Goal: Information Seeking & Learning: Learn about a topic

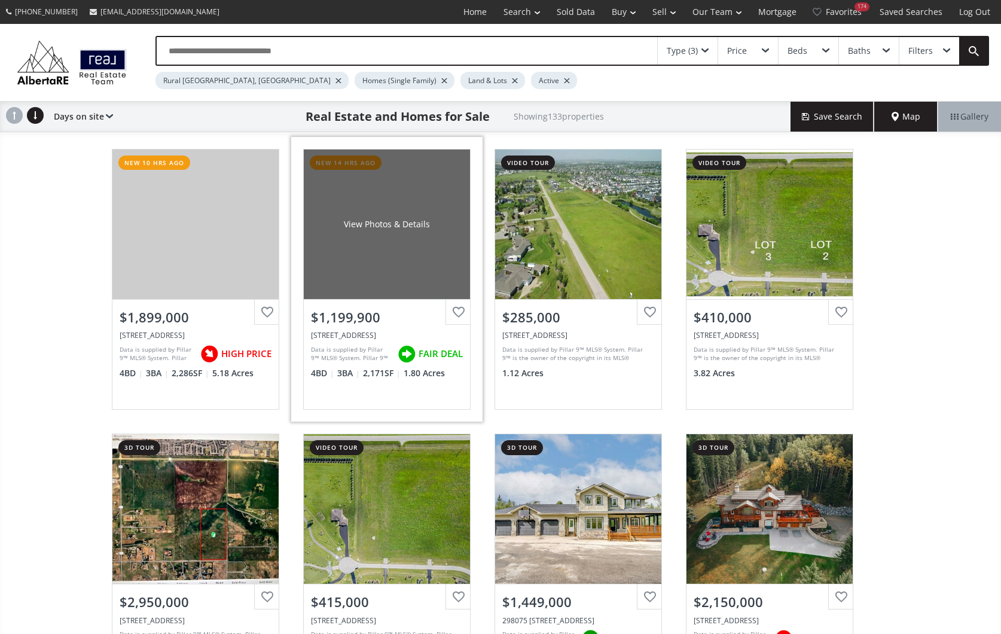
click at [381, 264] on div "View Photos & Details" at bounding box center [387, 225] width 166 height 150
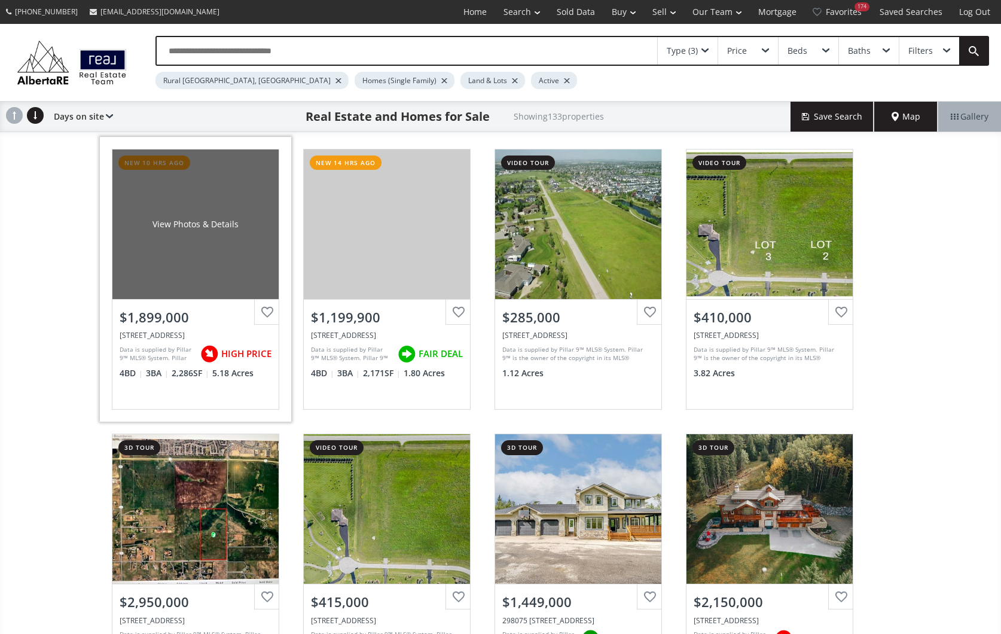
click at [206, 272] on div "View Photos & Details" at bounding box center [195, 225] width 166 height 150
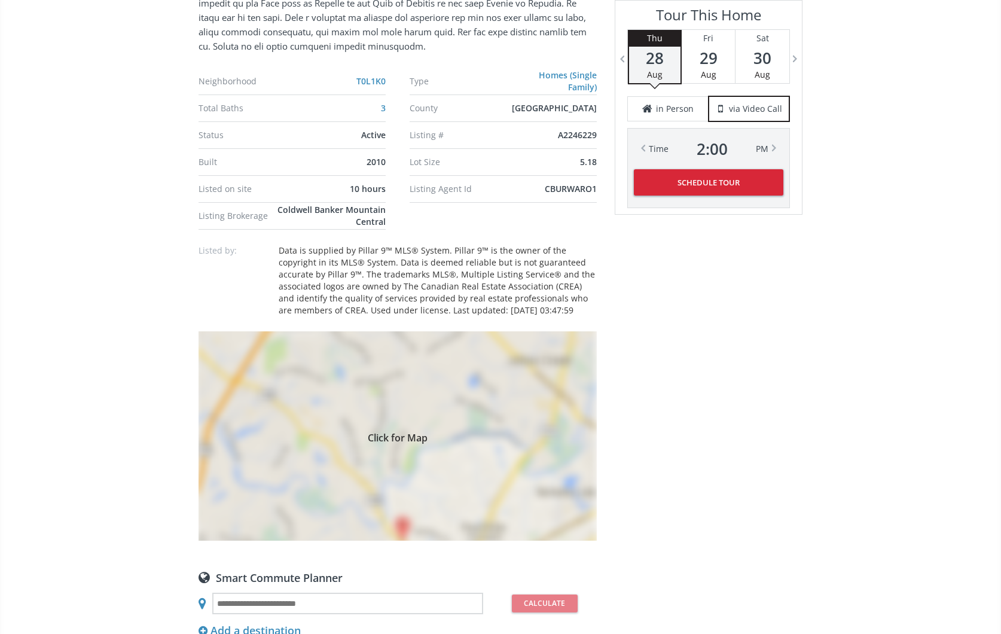
scroll to position [888, 0]
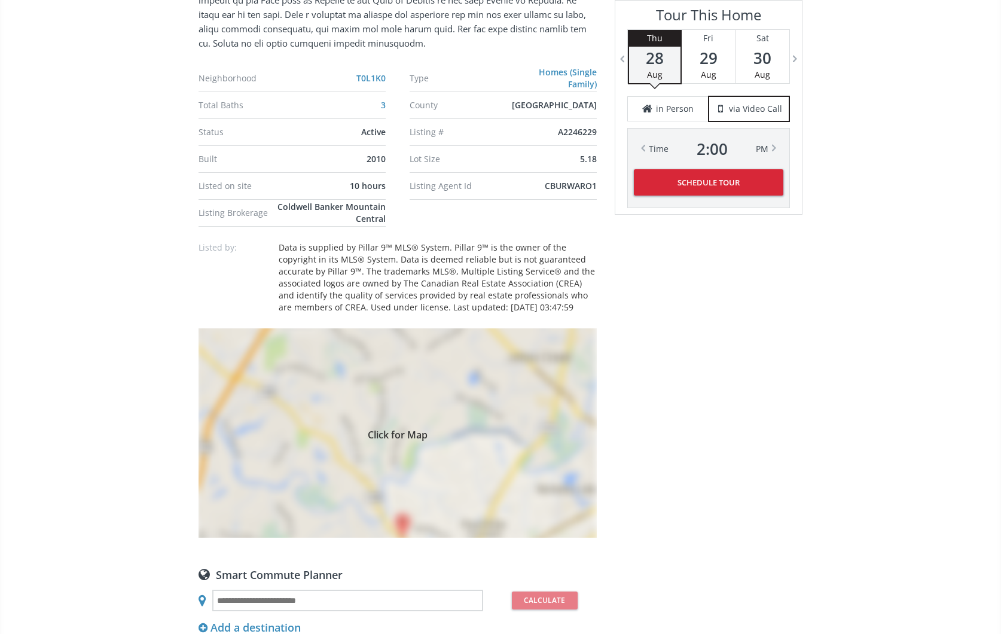
click at [438, 406] on div "Click for Map" at bounding box center [398, 432] width 398 height 209
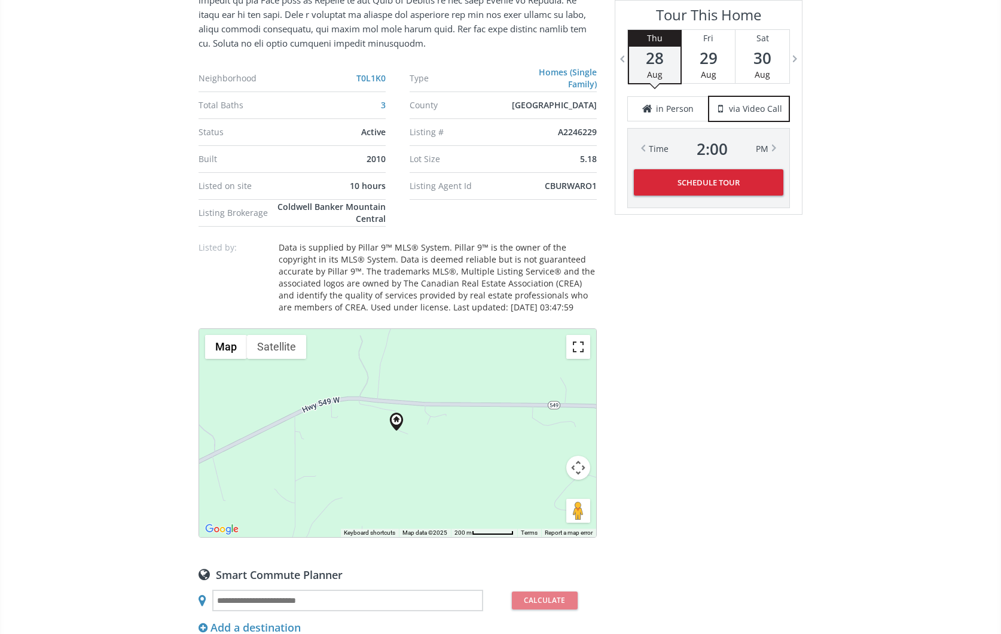
click at [577, 348] on button "Toggle fullscreen view" at bounding box center [579, 347] width 24 height 24
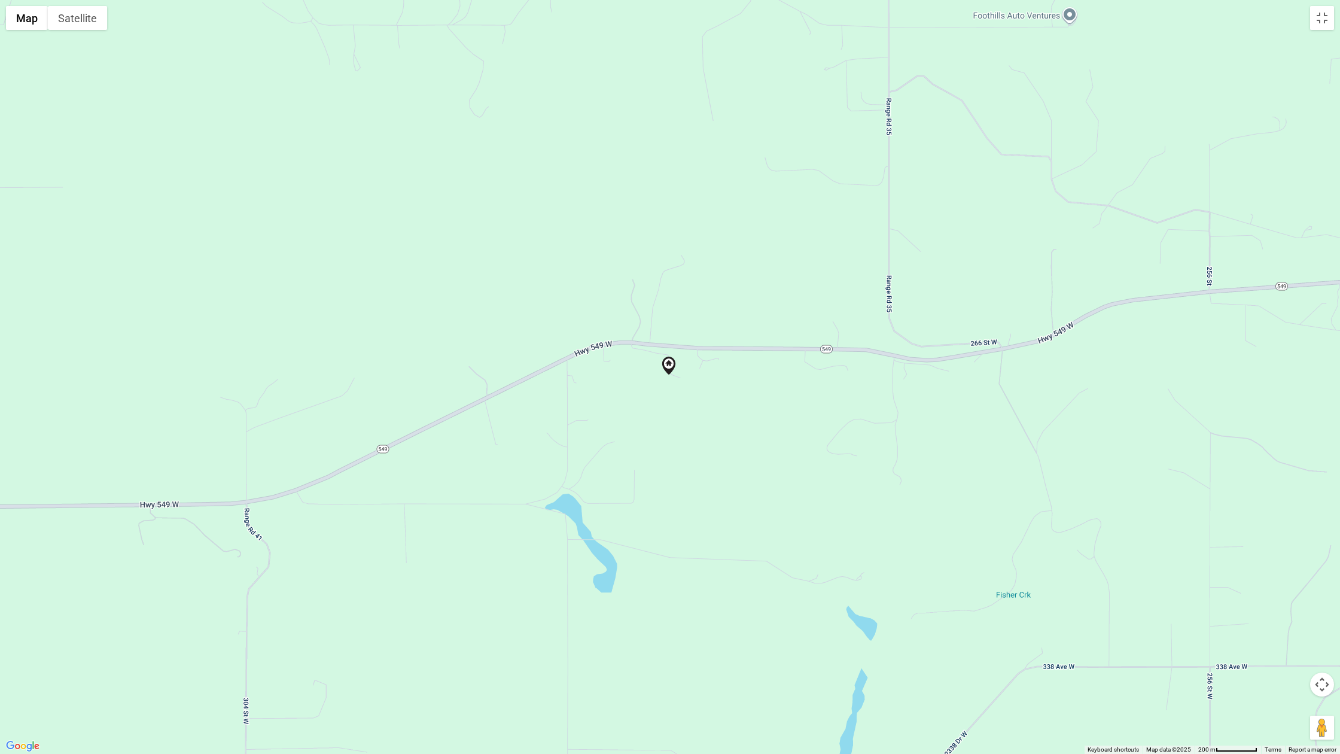
click at [1001, 634] on button "Map camera controls" at bounding box center [1322, 684] width 24 height 24
click at [1001, 634] on button "Zoom out" at bounding box center [1292, 714] width 24 height 24
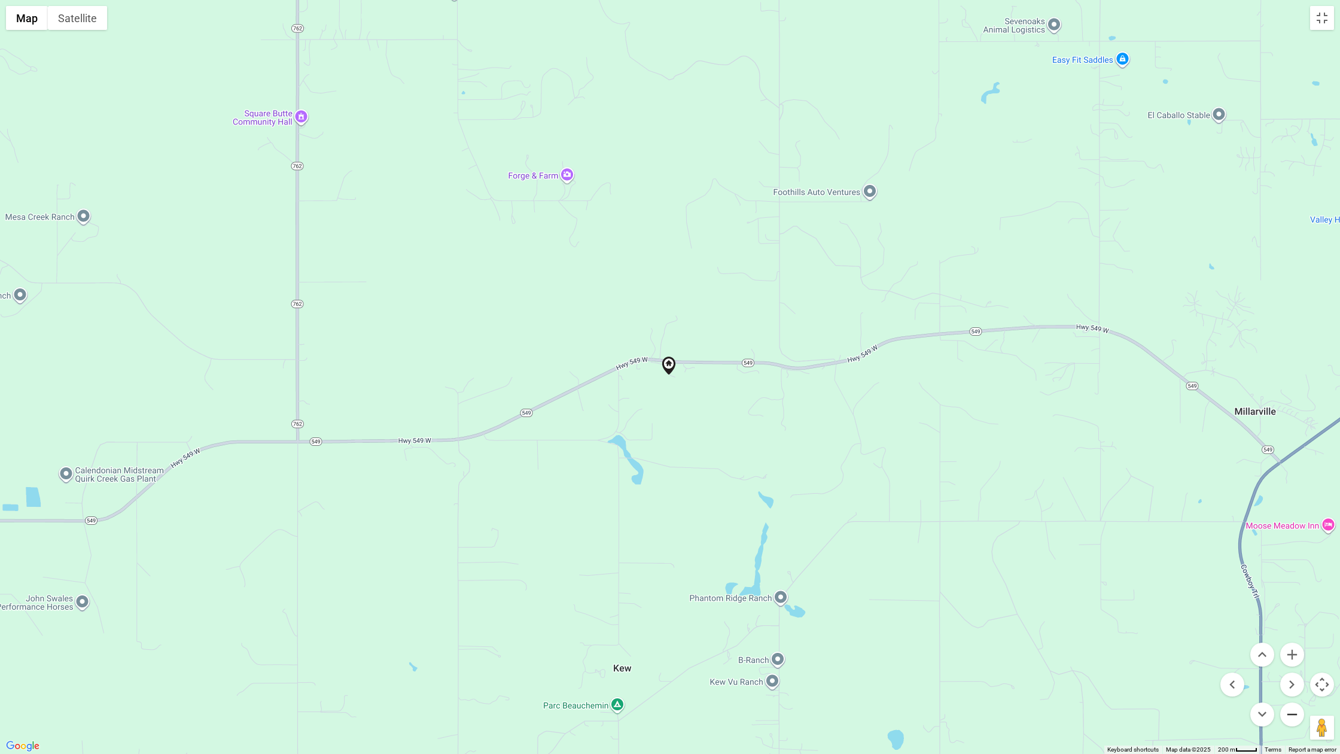
click at [1001, 634] on button "Zoom out" at bounding box center [1292, 714] width 24 height 24
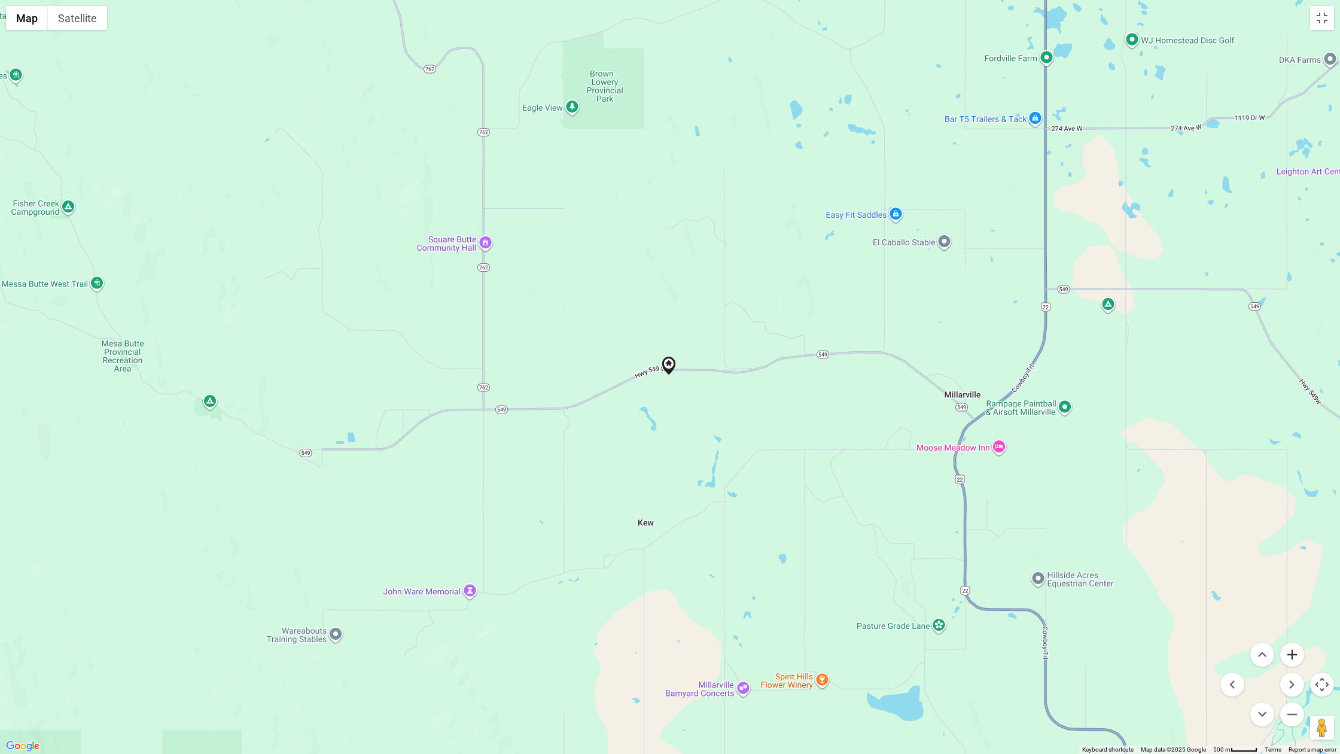
click at [1001, 634] on button "Zoom in" at bounding box center [1292, 655] width 24 height 24
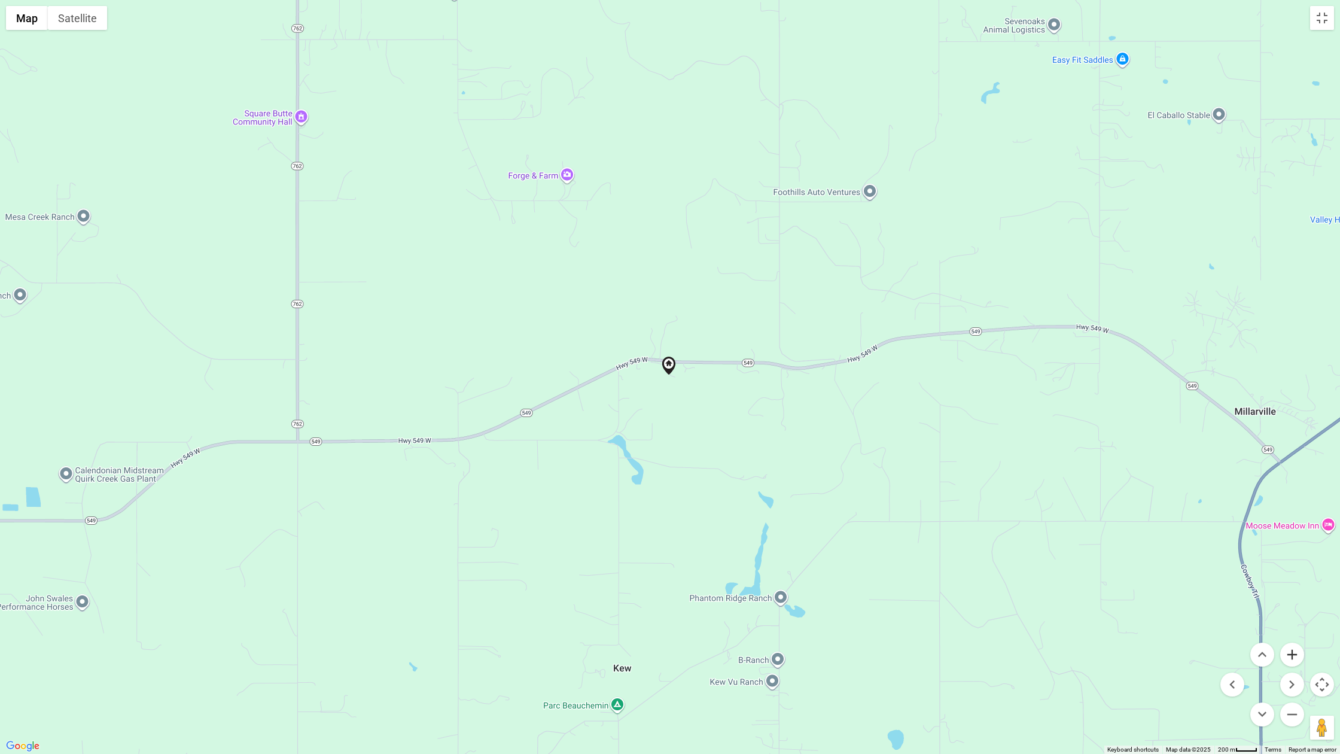
click at [1001, 634] on button "Zoom in" at bounding box center [1292, 655] width 24 height 24
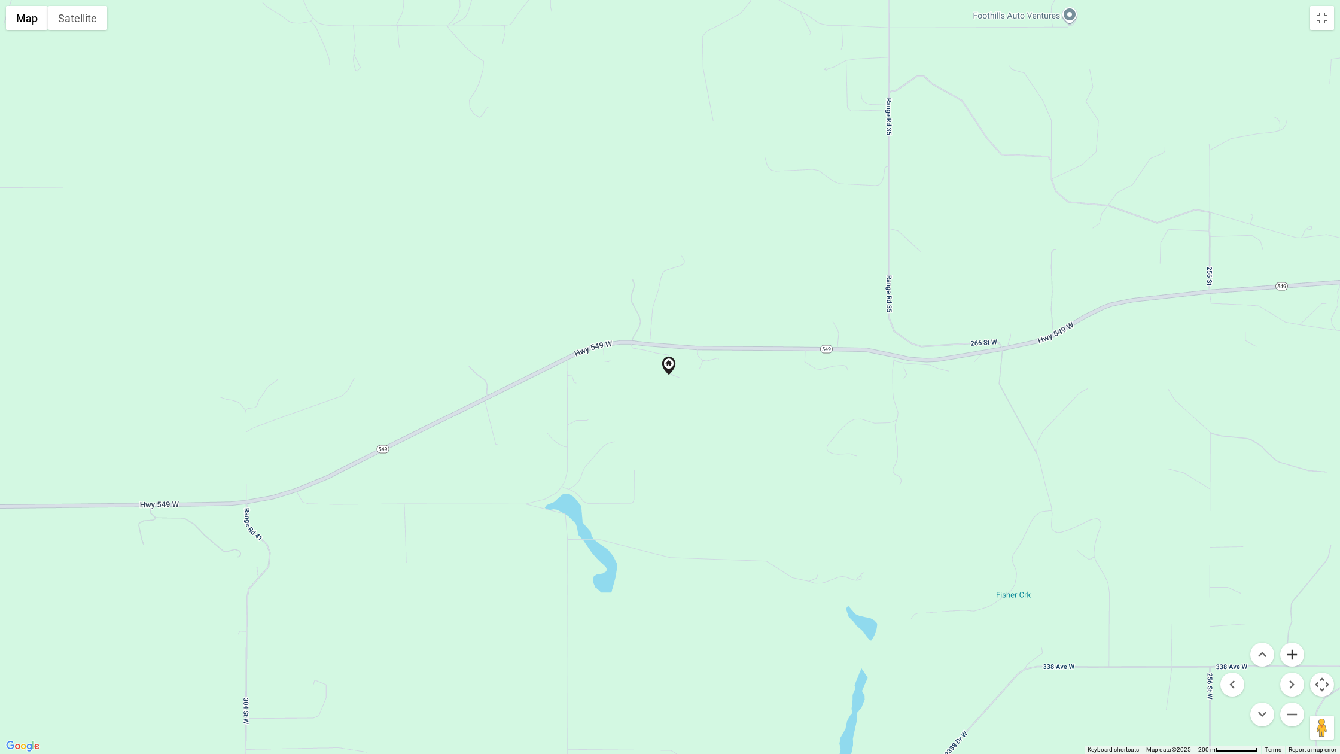
click at [1001, 634] on button "Zoom in" at bounding box center [1292, 655] width 24 height 24
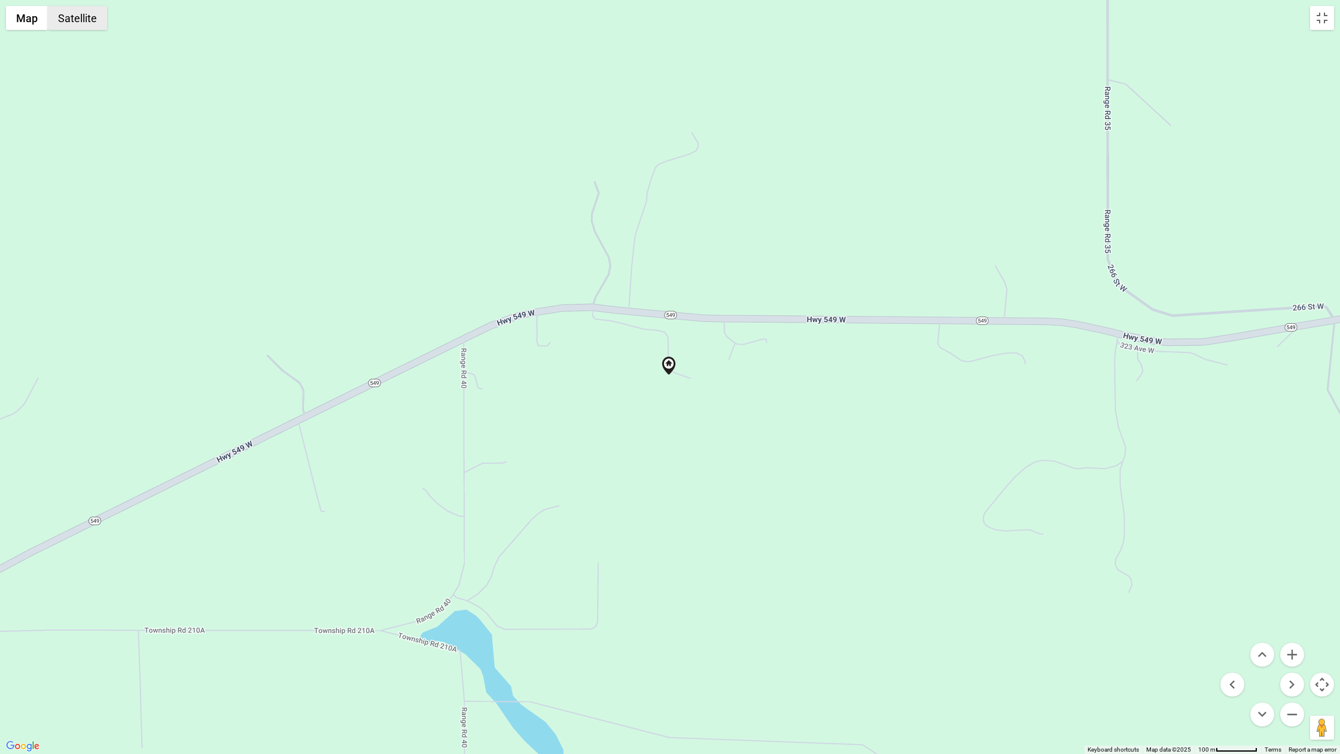
click at [64, 15] on button "Satellite" at bounding box center [77, 18] width 59 height 24
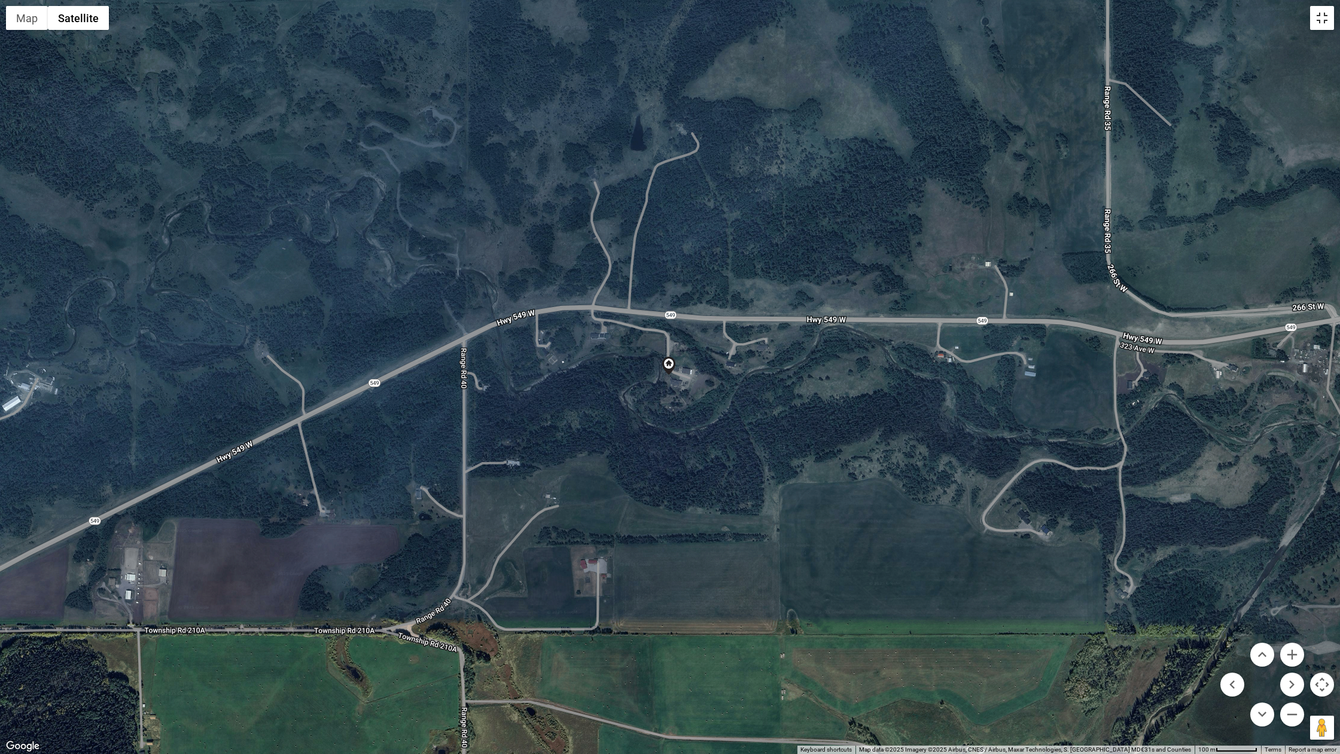
click at [1001, 19] on button "Toggle fullscreen view" at bounding box center [1322, 18] width 24 height 24
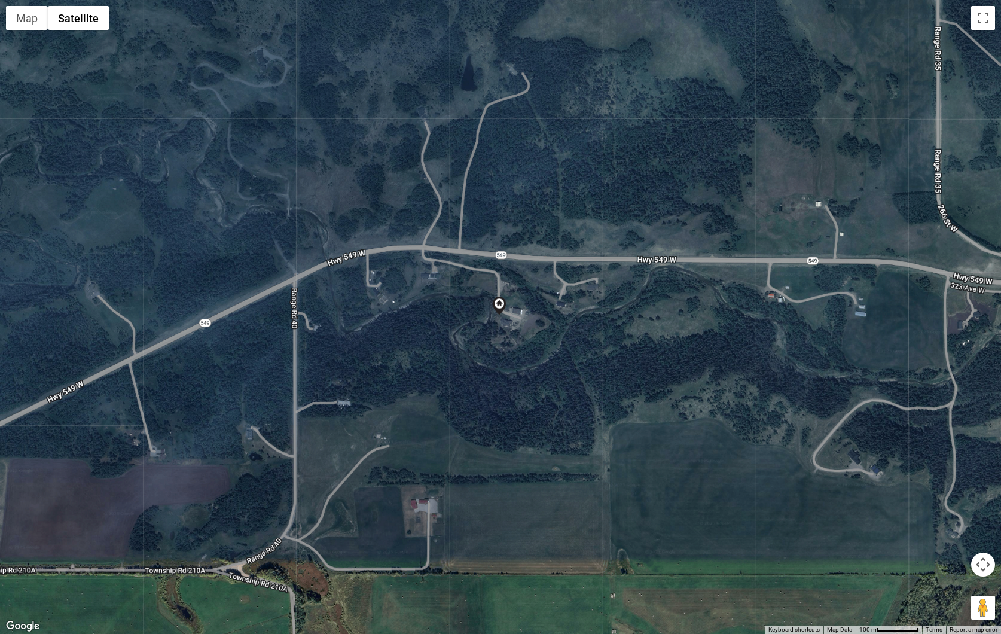
scroll to position [154, 0]
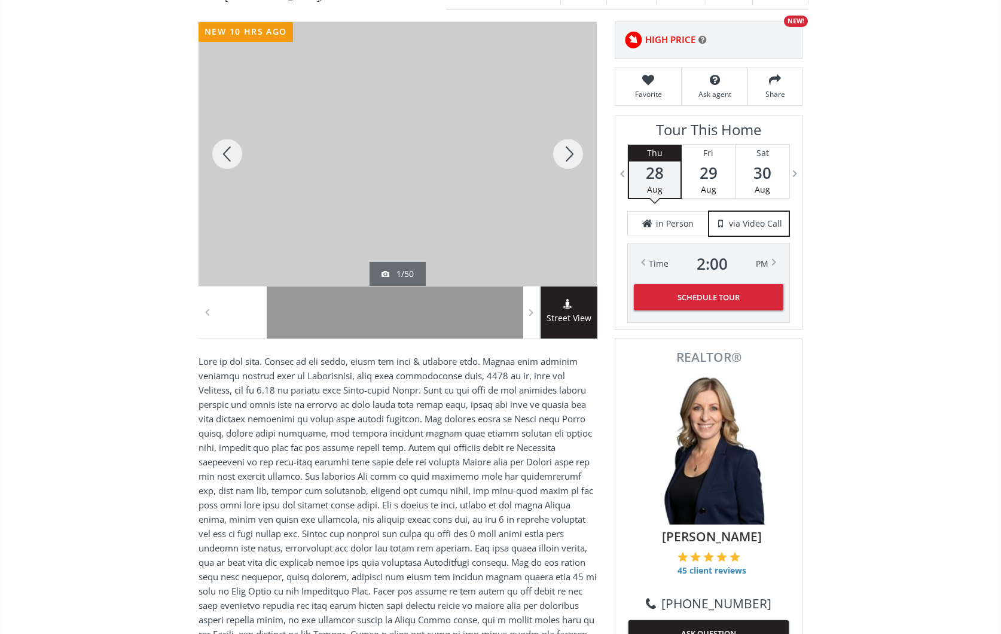
click at [571, 150] on div at bounding box center [568, 154] width 57 height 264
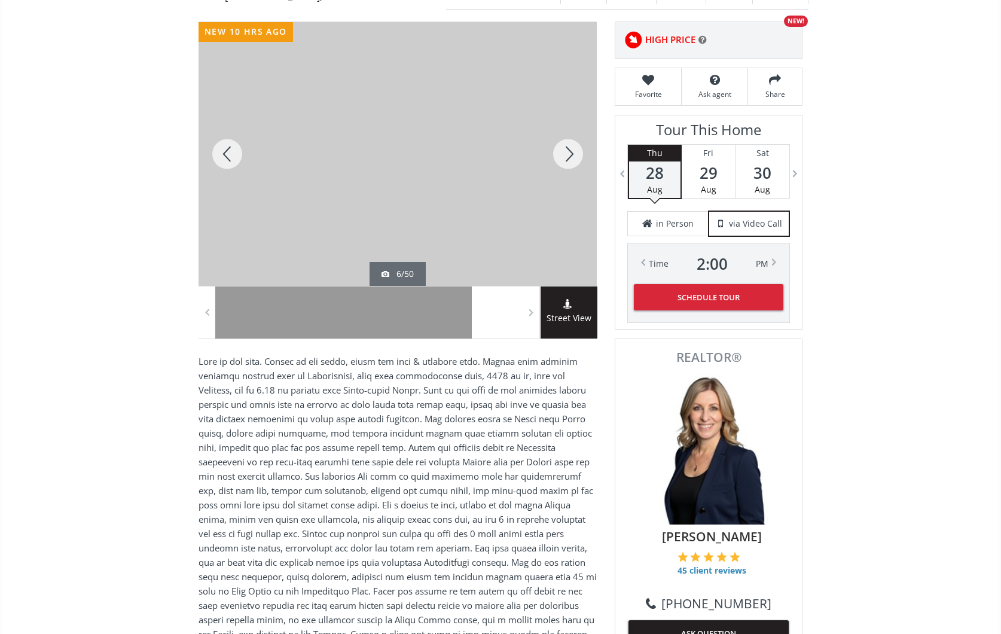
click at [571, 150] on div at bounding box center [568, 154] width 57 height 264
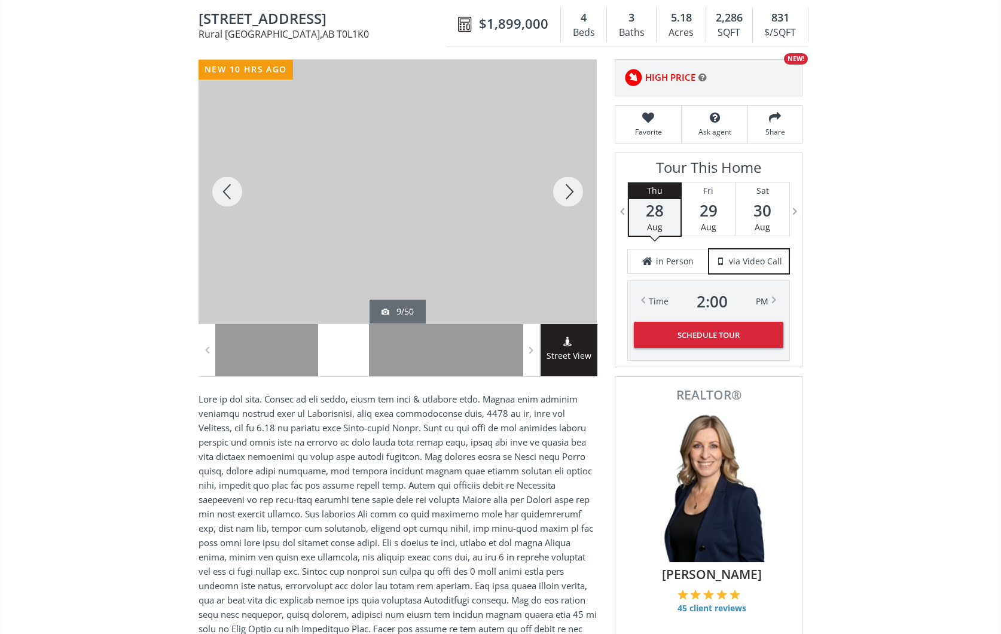
scroll to position [109, 0]
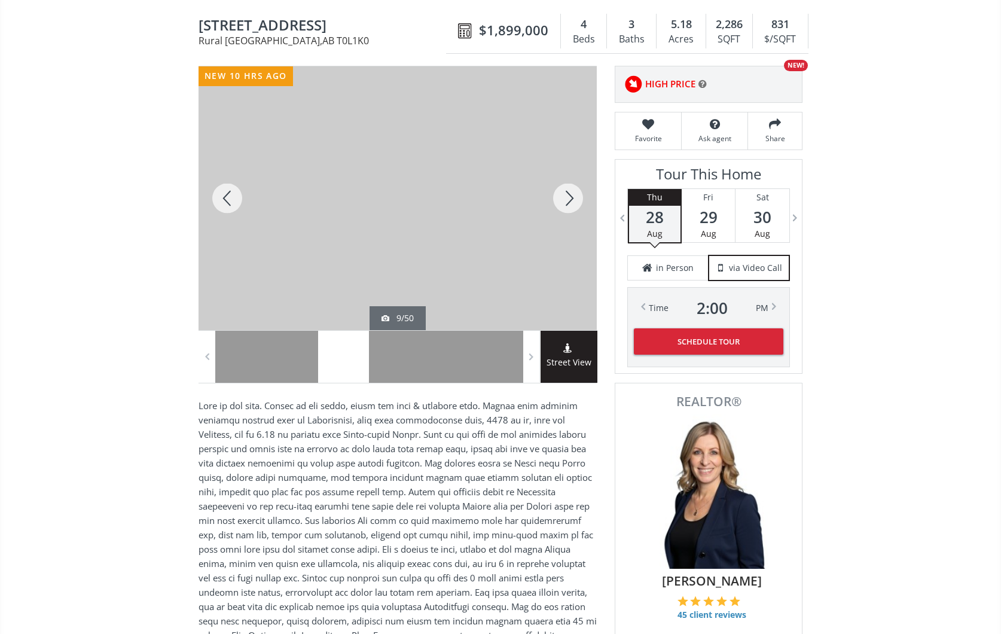
click at [569, 193] on div at bounding box center [568, 198] width 57 height 264
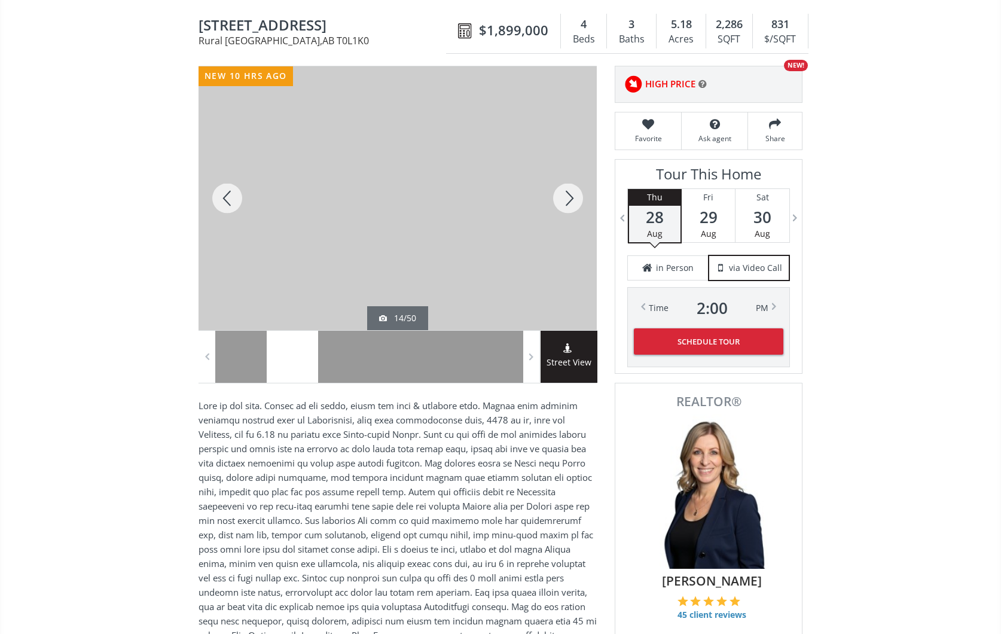
click at [569, 193] on div at bounding box center [568, 198] width 57 height 264
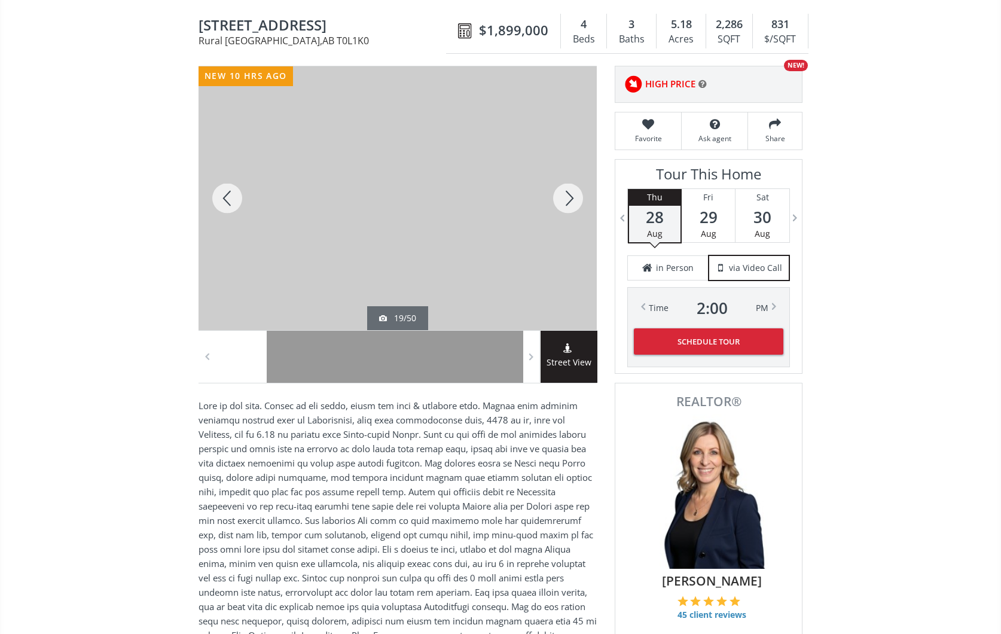
click at [569, 193] on div at bounding box center [568, 198] width 57 height 264
click at [224, 195] on div at bounding box center [227, 198] width 57 height 264
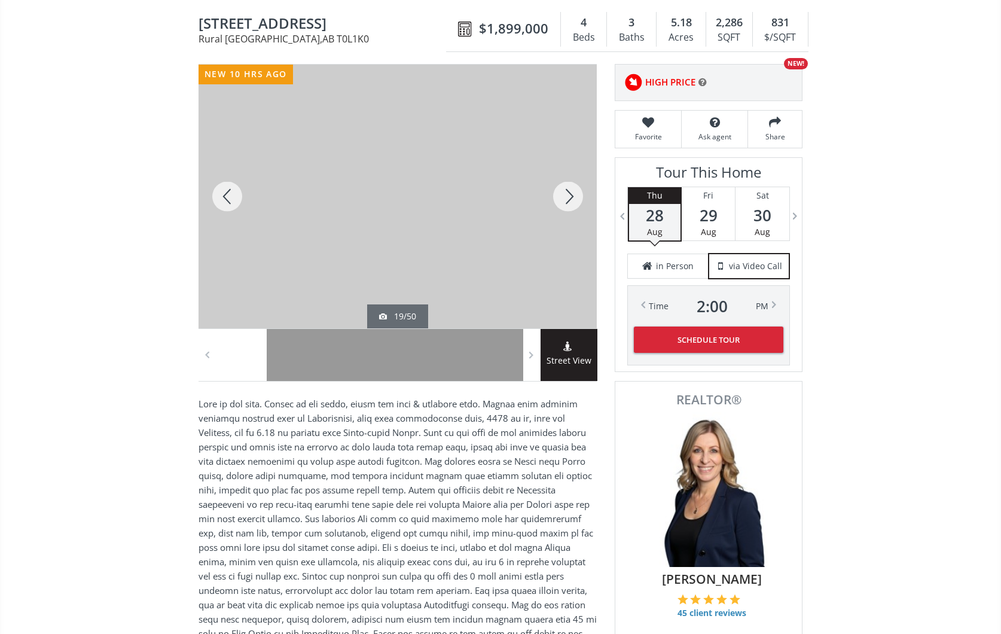
click at [570, 193] on div at bounding box center [568, 197] width 57 height 264
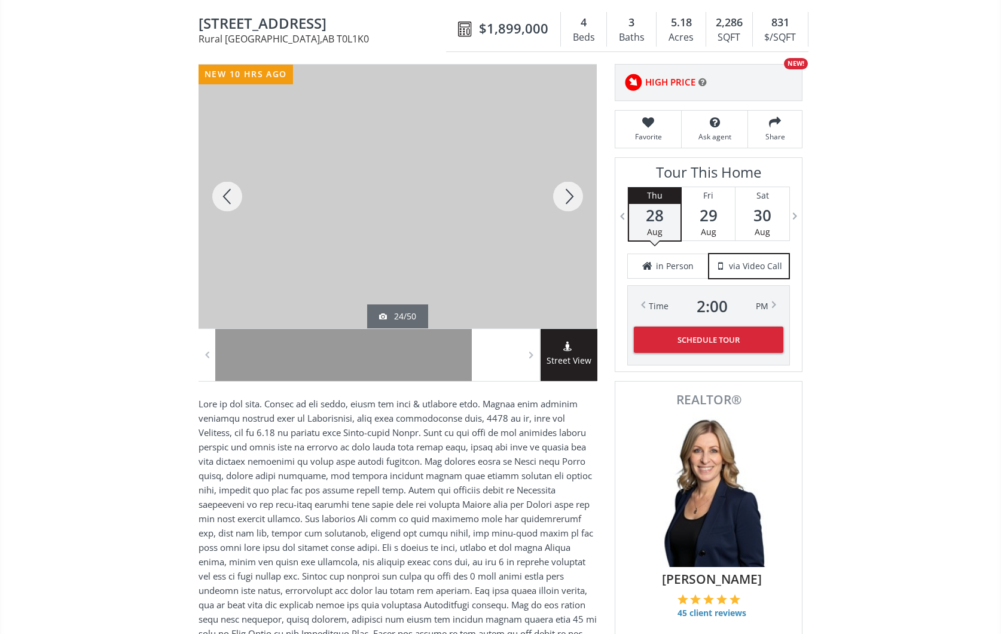
click at [570, 193] on div at bounding box center [568, 197] width 57 height 264
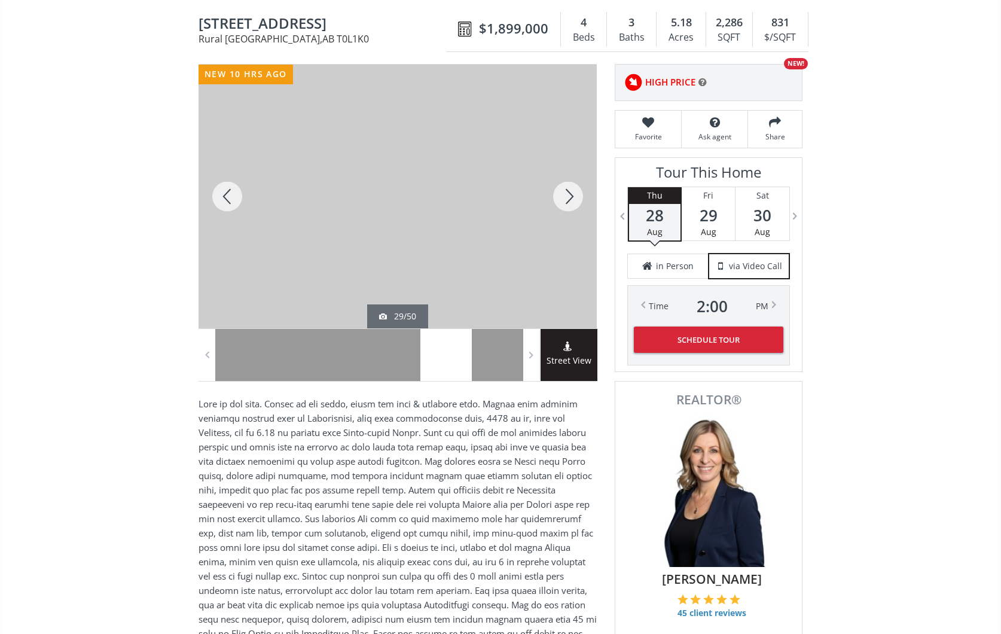
click at [570, 193] on div at bounding box center [568, 197] width 57 height 264
click at [233, 197] on div at bounding box center [227, 197] width 57 height 264
click at [569, 191] on div at bounding box center [568, 197] width 57 height 264
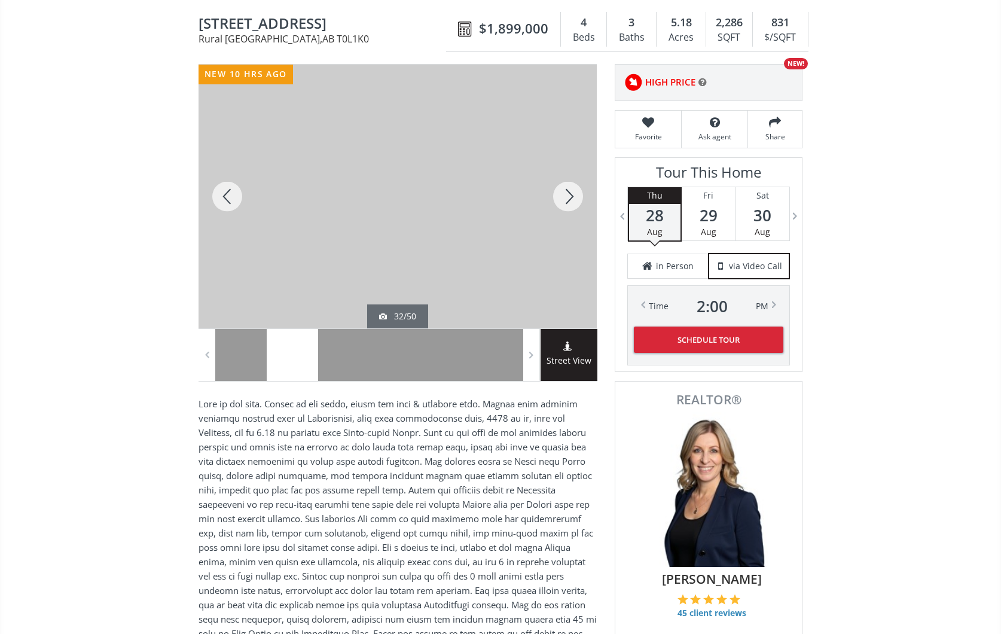
click at [571, 193] on div at bounding box center [568, 197] width 57 height 264
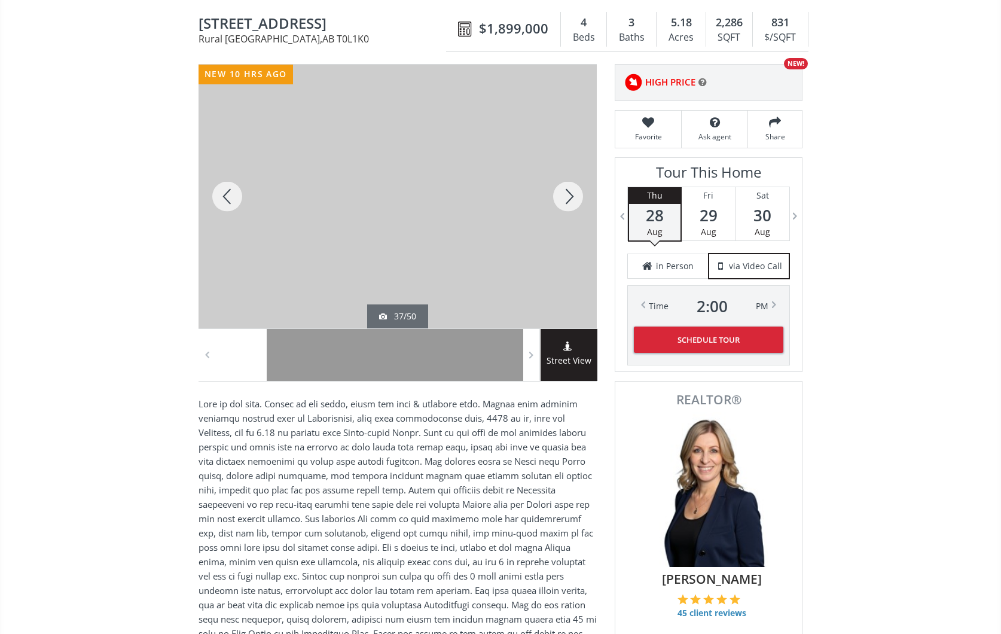
click at [571, 193] on div at bounding box center [568, 197] width 57 height 264
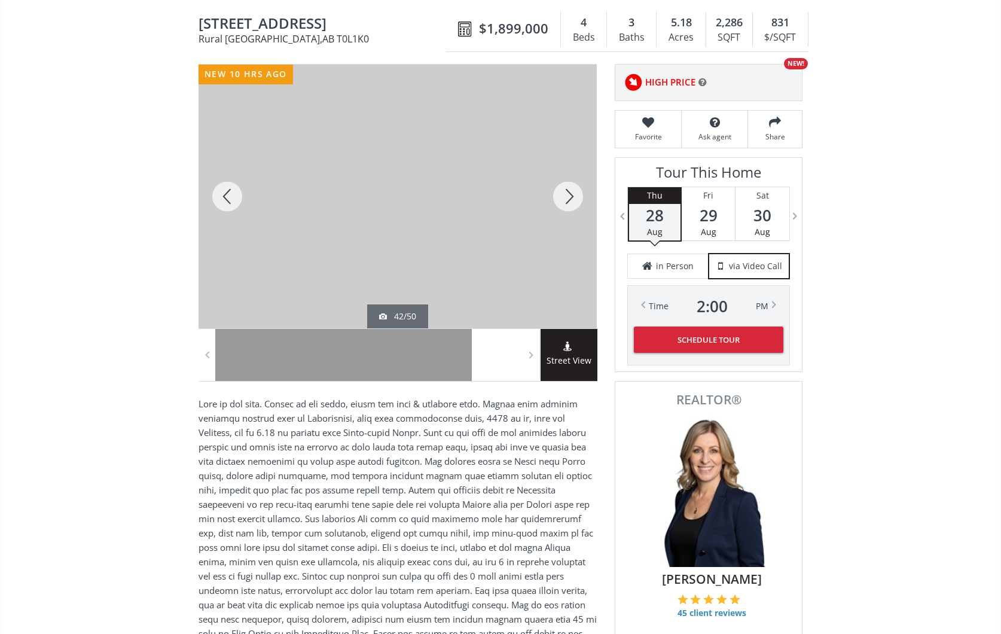
click at [571, 193] on div at bounding box center [568, 197] width 57 height 264
click at [227, 194] on div at bounding box center [227, 197] width 57 height 264
click at [570, 192] on div at bounding box center [568, 197] width 57 height 264
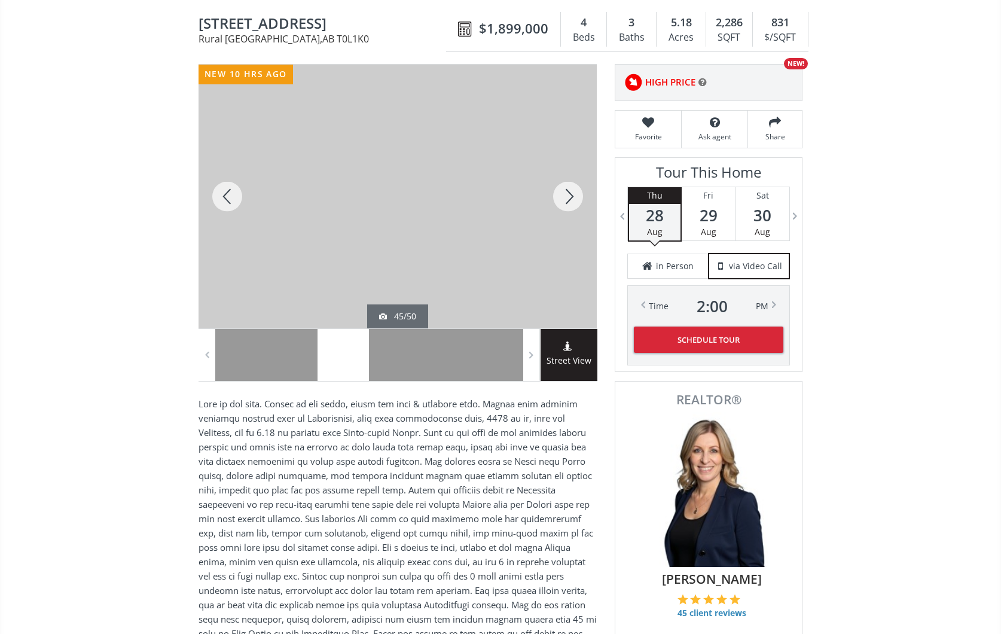
click at [570, 192] on div at bounding box center [568, 197] width 57 height 264
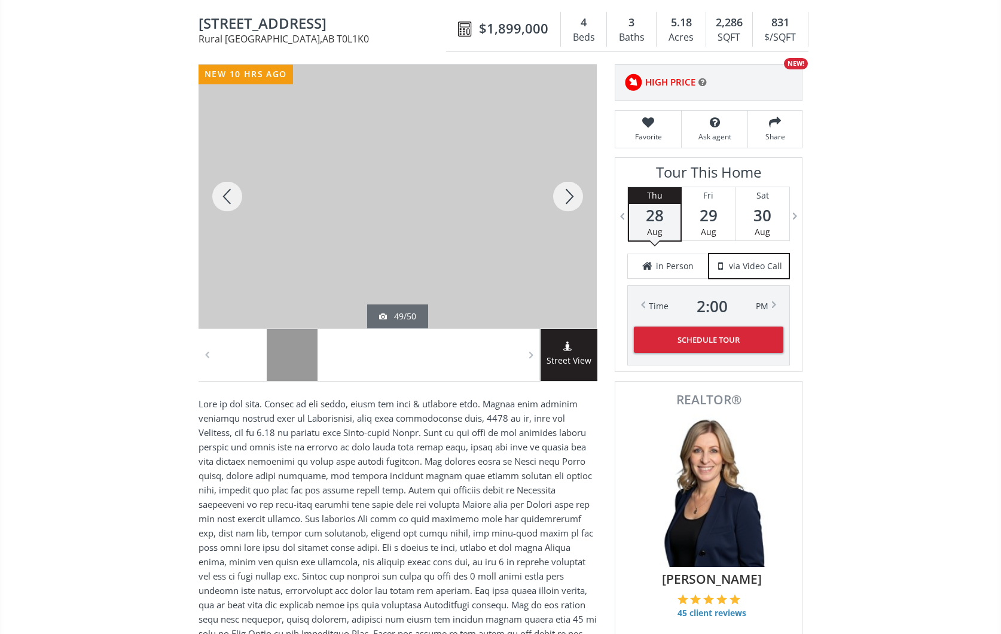
click at [570, 192] on div at bounding box center [568, 197] width 57 height 264
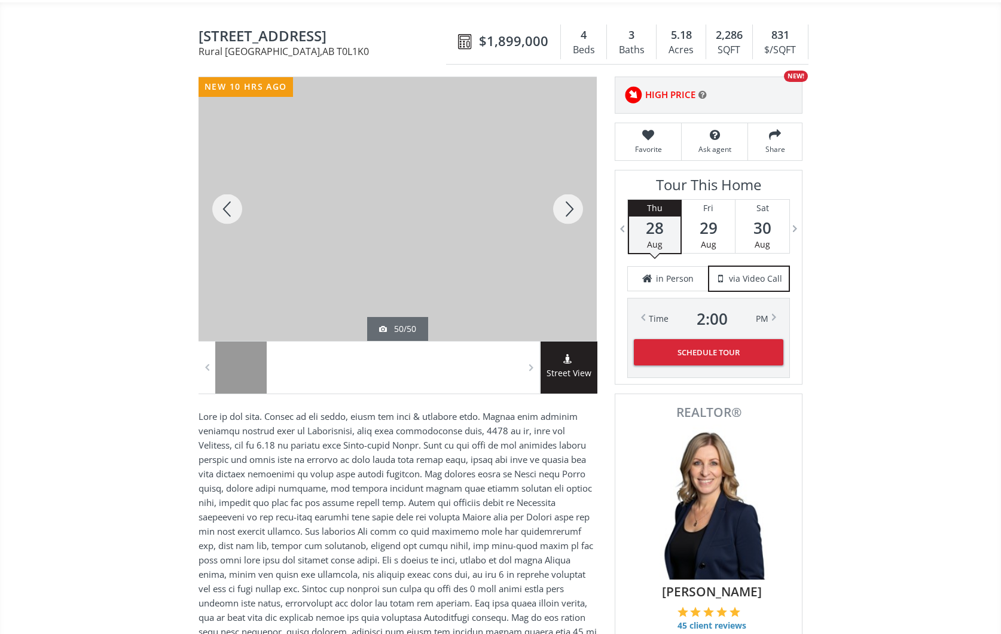
click at [570, 207] on div at bounding box center [568, 209] width 57 height 264
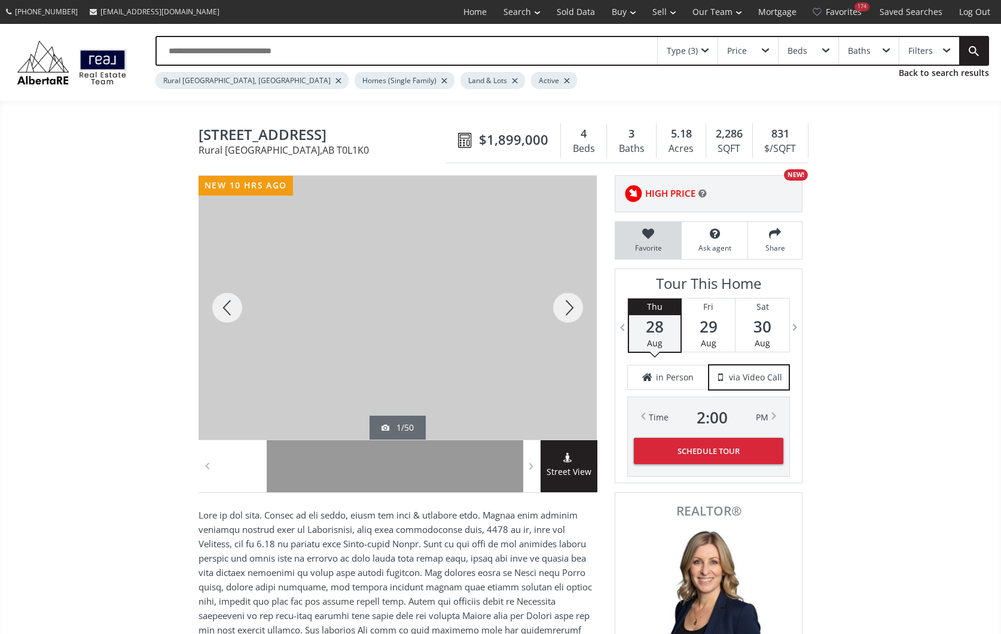
scroll to position [0, 0]
click at [654, 232] on icon at bounding box center [649, 234] width 54 height 12
